Goal: Navigation & Orientation: Find specific page/section

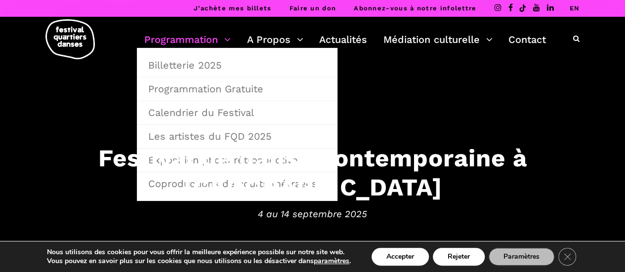
click at [176, 37] on link "Programmation" at bounding box center [187, 39] width 86 height 17
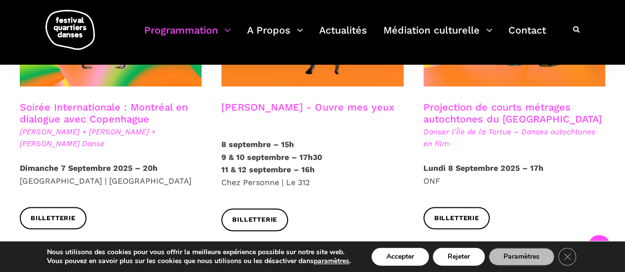
scroll to position [691, 0]
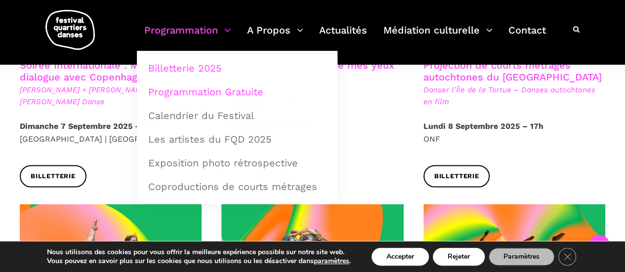
click at [156, 91] on link "Programmation Gratuite" at bounding box center [237, 91] width 190 height 23
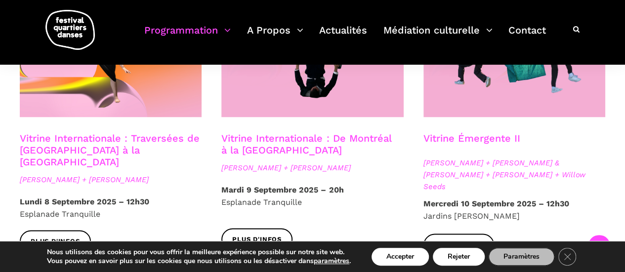
scroll to position [889, 0]
